Goal: Information Seeking & Learning: Learn about a topic

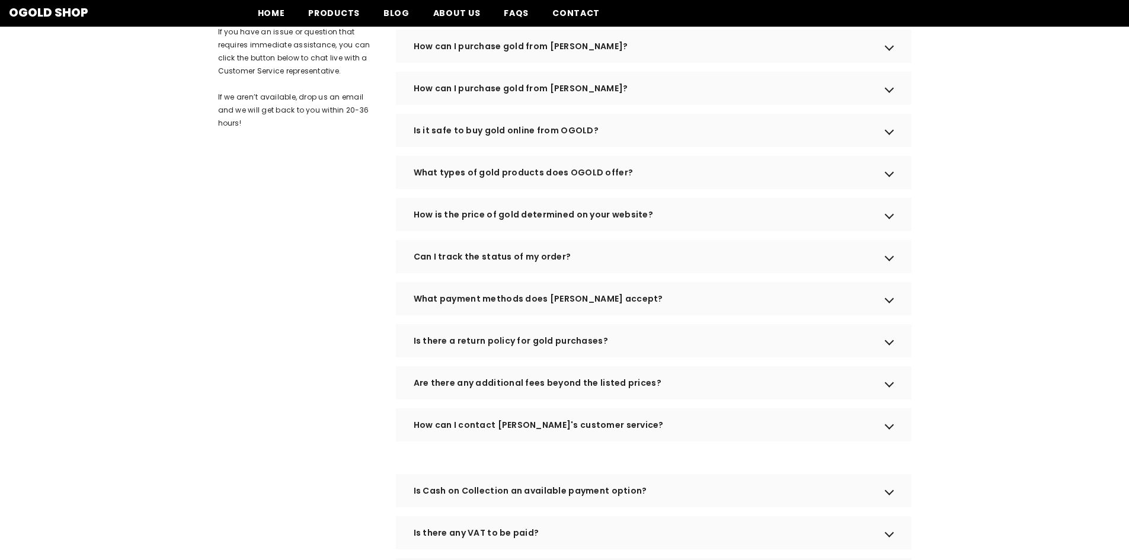
scroll to position [98, 0]
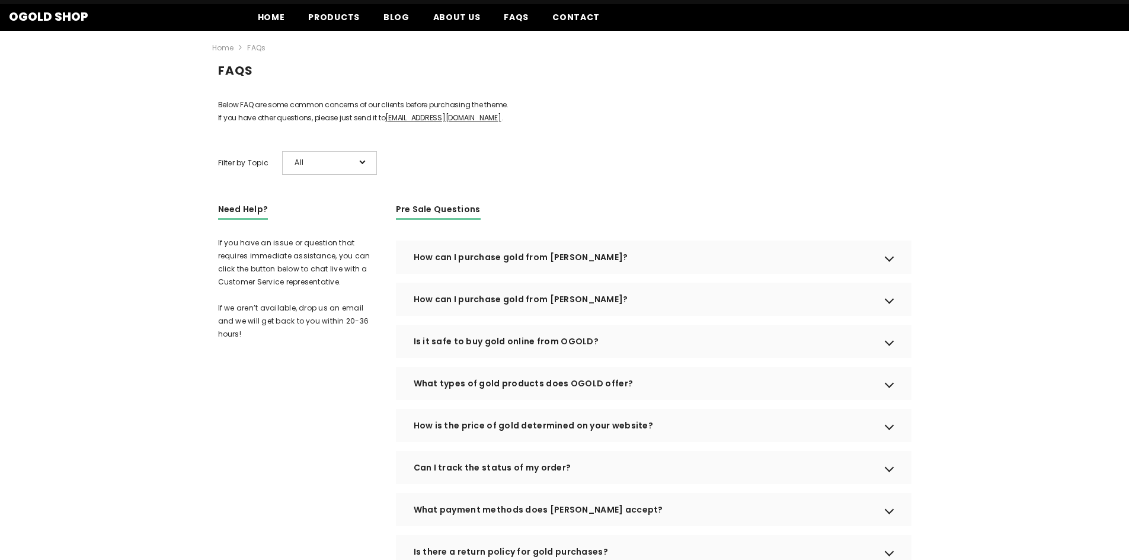
click at [894, 274] on div "How can I purchase gold from OGOLD?" at bounding box center [653, 257] width 515 height 33
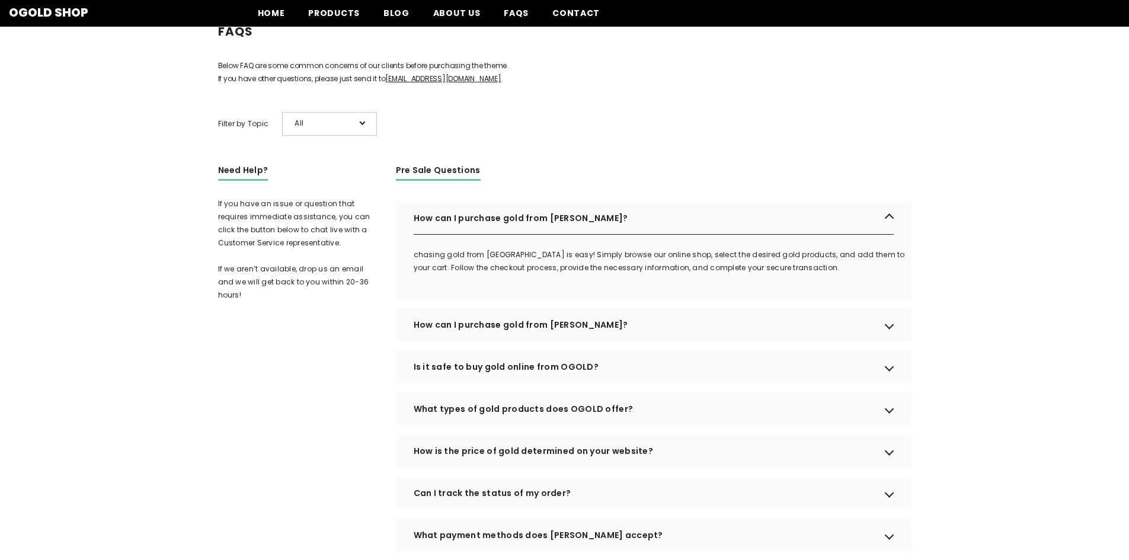
scroll to position [158, 0]
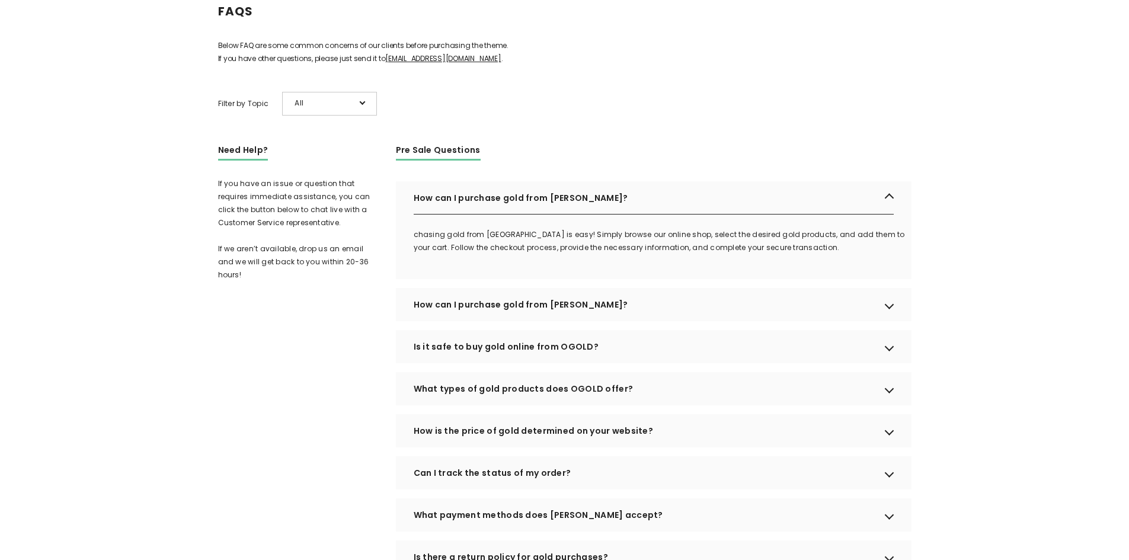
click at [893, 321] on div "How can I purchase gold from OGOLD?" at bounding box center [653, 304] width 515 height 33
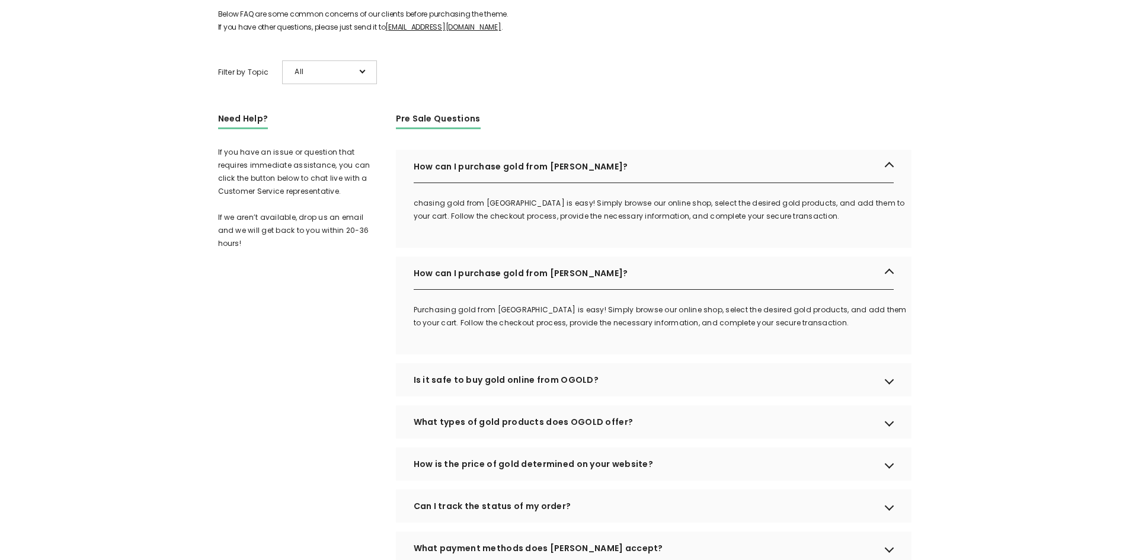
scroll to position [217, 0]
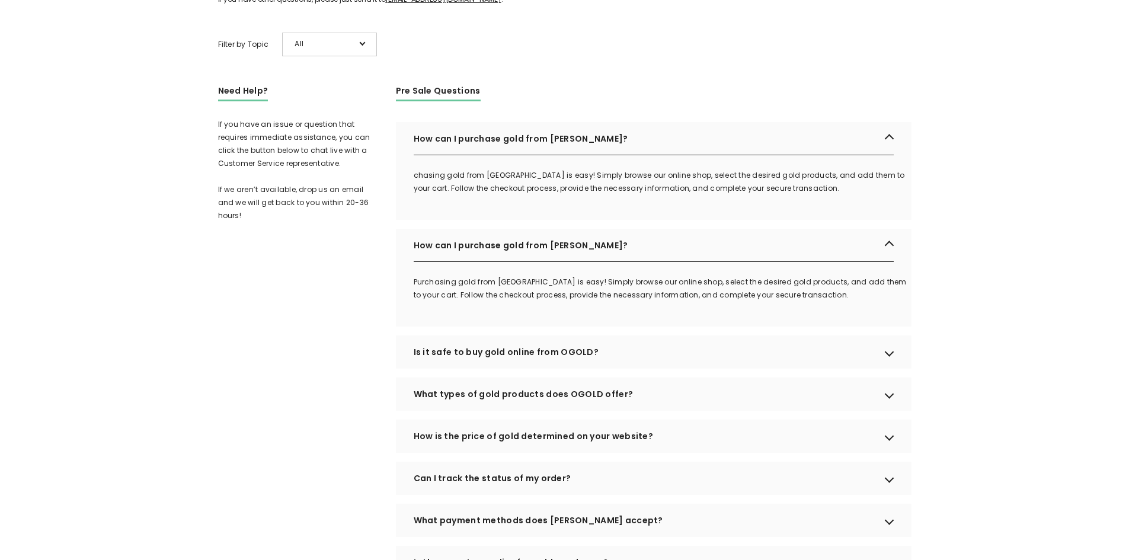
click at [896, 368] on div "Is it safe to buy gold online from OGOLD?" at bounding box center [653, 351] width 515 height 33
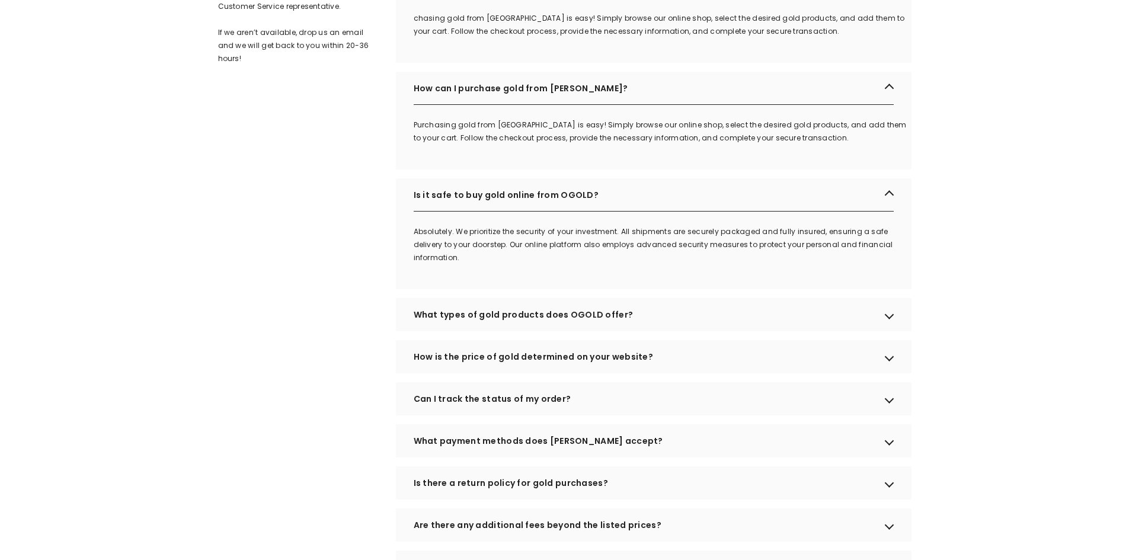
scroll to position [395, 0]
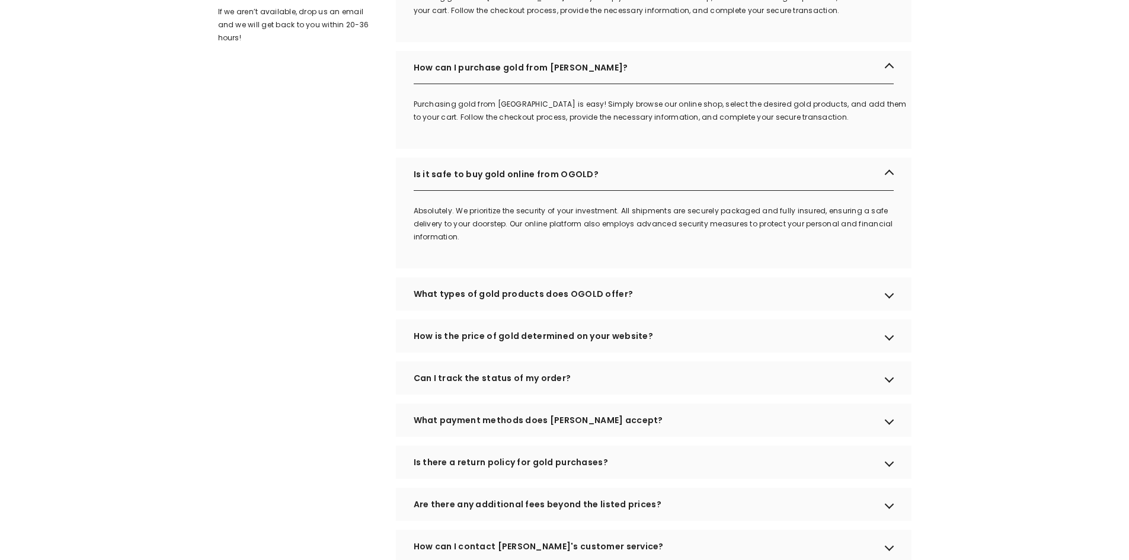
click at [893, 352] on div "How is the price of gold determined on your website?" at bounding box center [653, 335] width 515 height 33
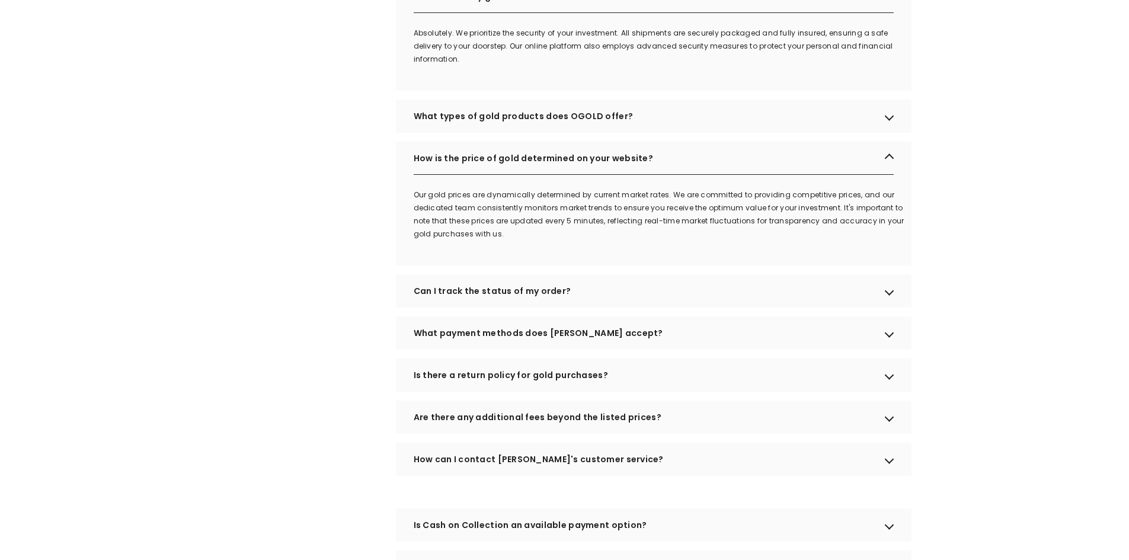
scroll to position [750, 0]
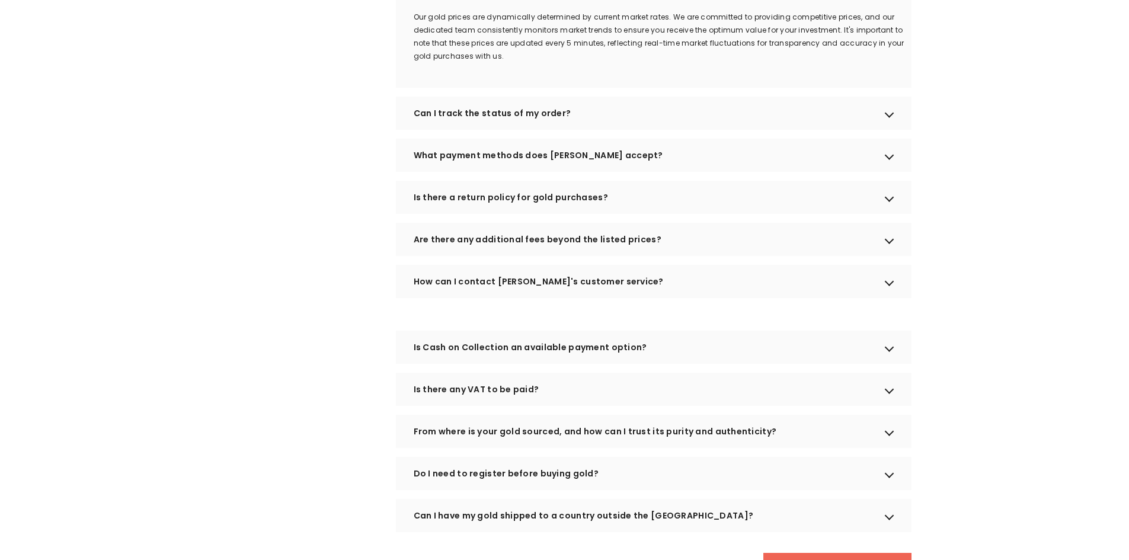
click at [889, 406] on div "Is there any VAT to be paid?" at bounding box center [653, 389] width 515 height 33
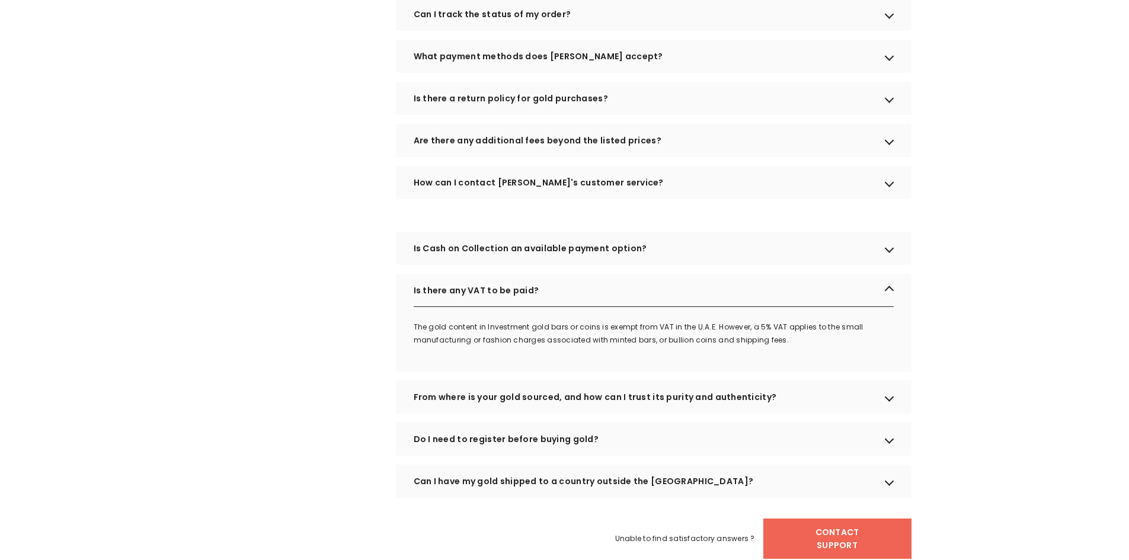
scroll to position [868, 0]
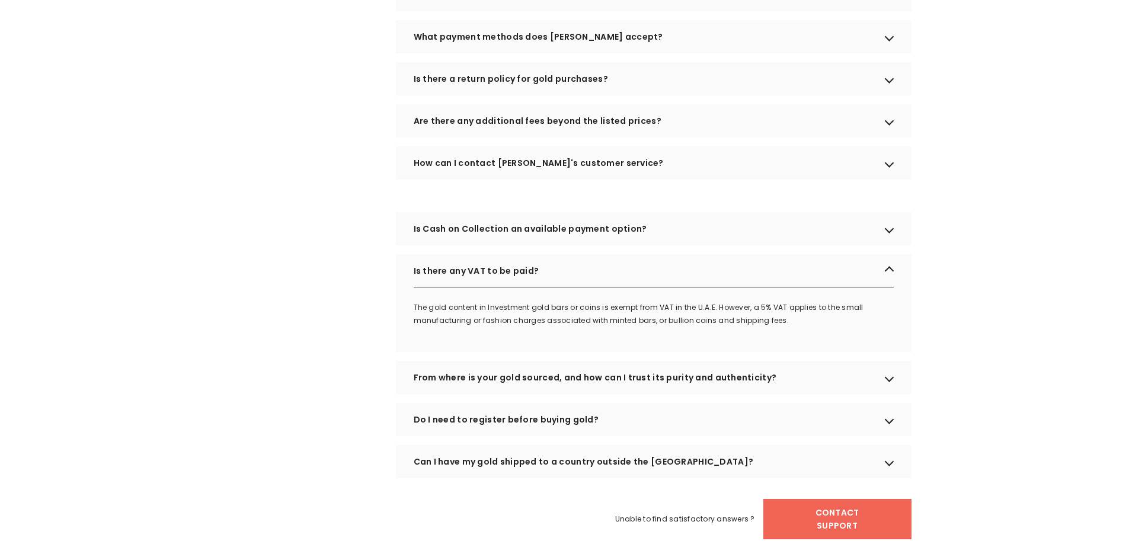
click at [887, 434] on div "Do I need to register before buying gold?" at bounding box center [653, 419] width 515 height 33
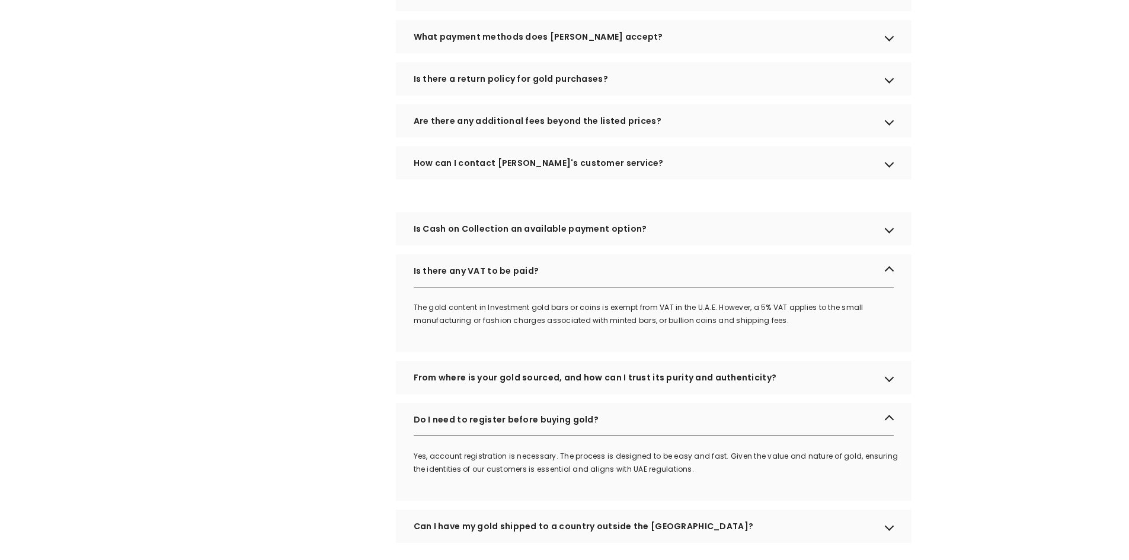
scroll to position [987, 0]
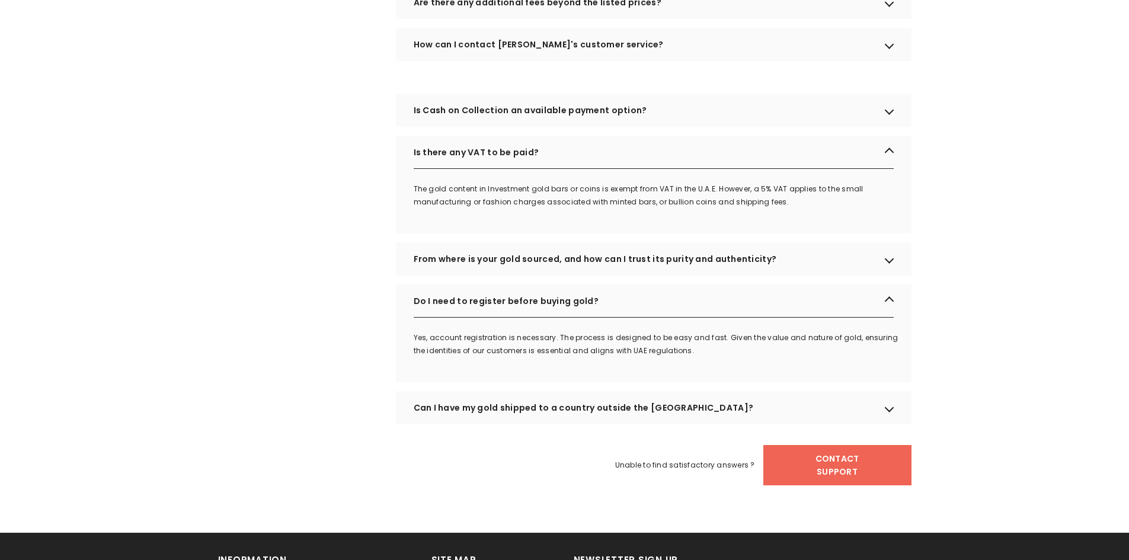
click at [881, 424] on div "Can I have my gold shipped to a country outside the UAE?" at bounding box center [653, 407] width 515 height 33
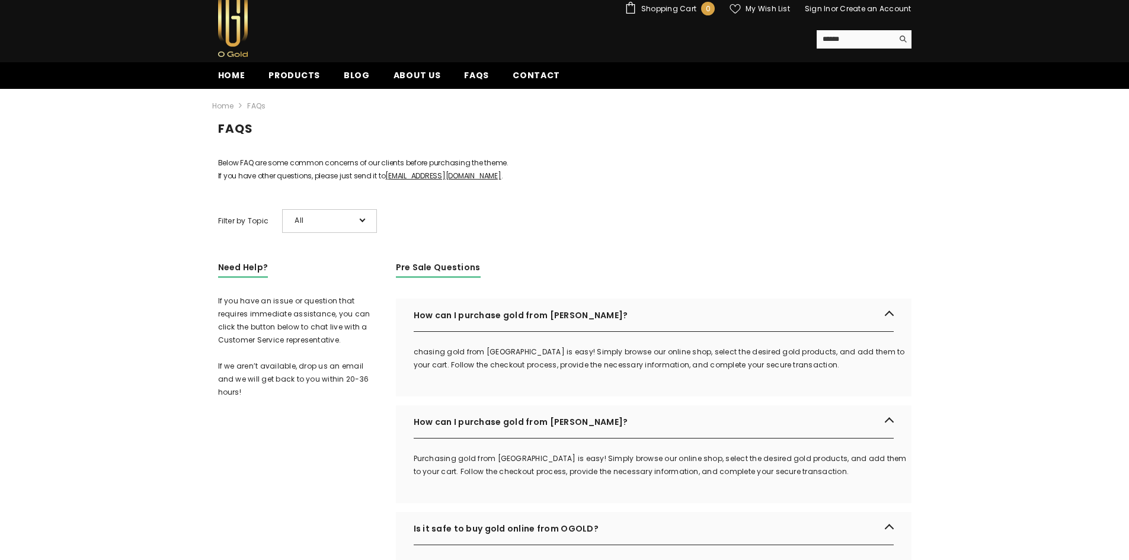
scroll to position [0, 0]
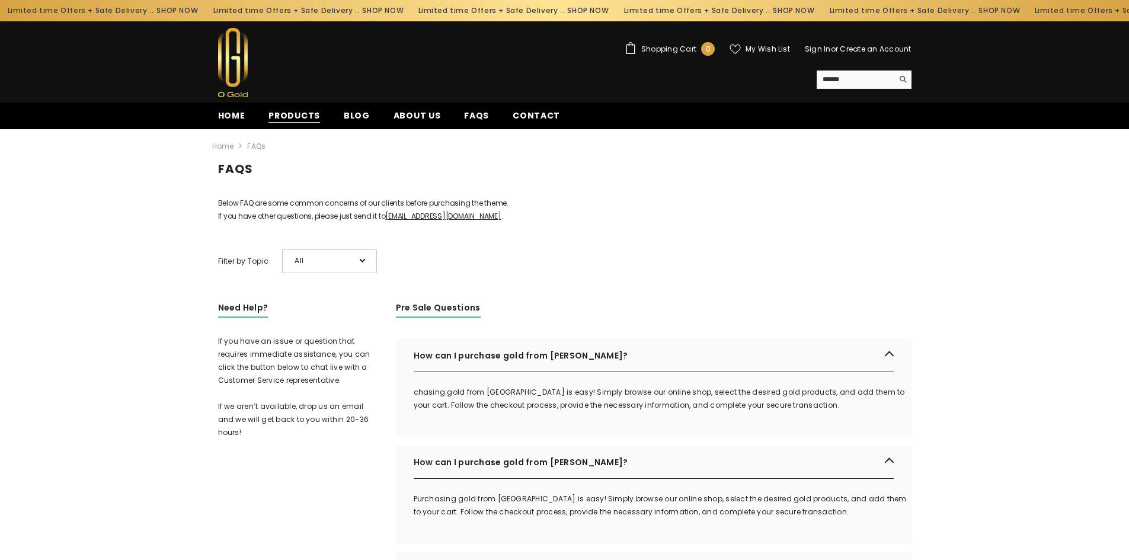
click at [299, 112] on span "Products" at bounding box center [294, 116] width 52 height 12
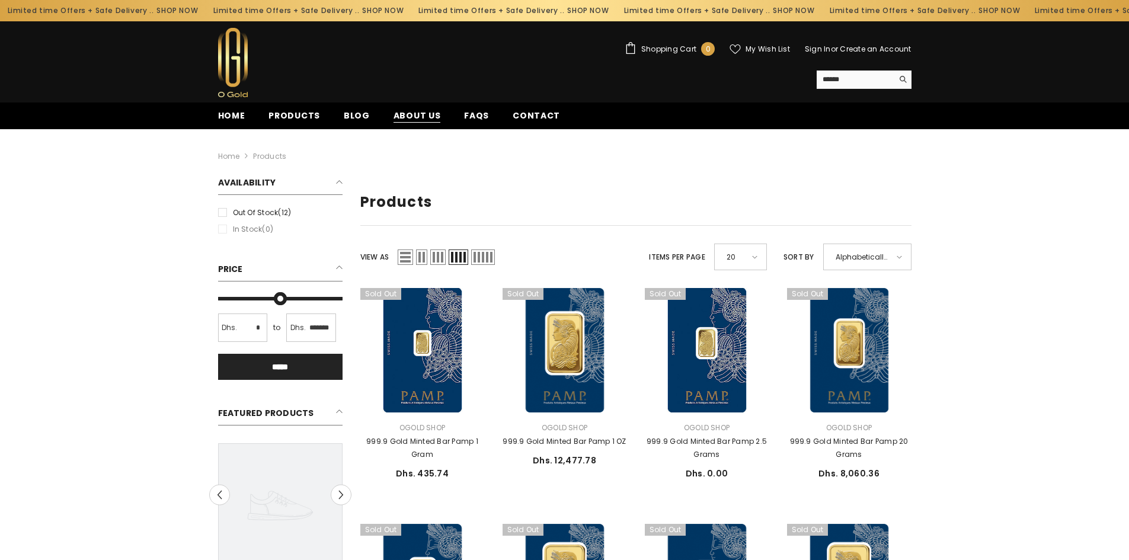
click at [412, 112] on span "About us" at bounding box center [416, 116] width 47 height 12
